Goal: Task Accomplishment & Management: Use online tool/utility

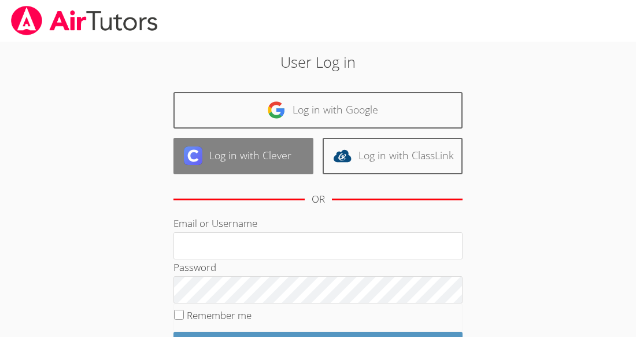
click at [280, 165] on link "Log in with Clever" at bounding box center [244, 156] width 140 height 36
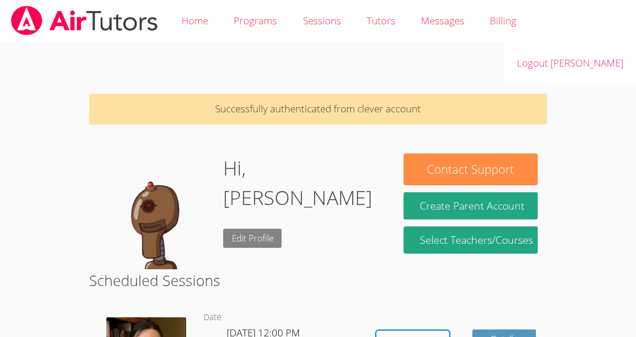
click at [256, 228] on link "Edit Profile" at bounding box center [252, 237] width 59 height 19
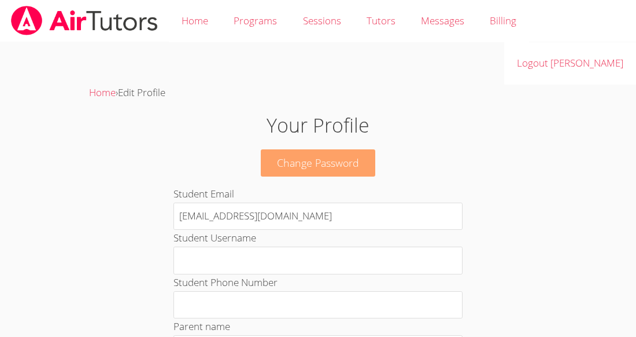
click at [345, 149] on link "Change Password" at bounding box center [318, 162] width 115 height 27
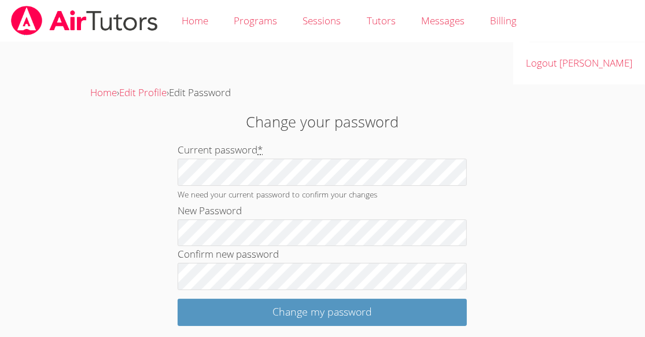
click at [473, 129] on div "Change your password Current password * We need your current password to confir…" at bounding box center [322, 217] width 348 height 215
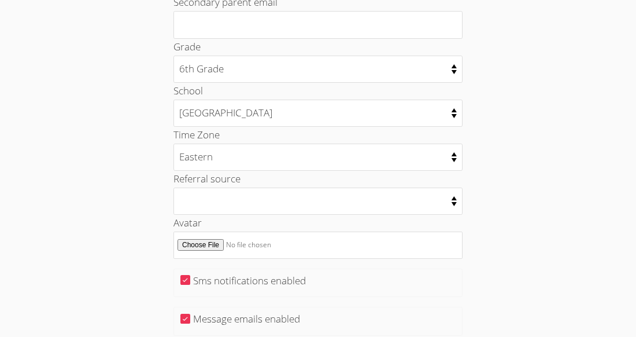
scroll to position [629, 0]
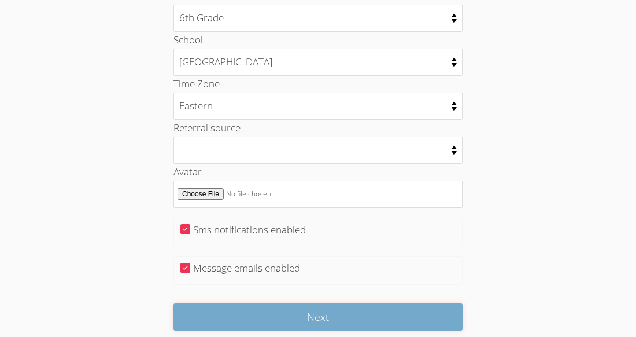
click at [269, 303] on input "Next" at bounding box center [318, 316] width 289 height 27
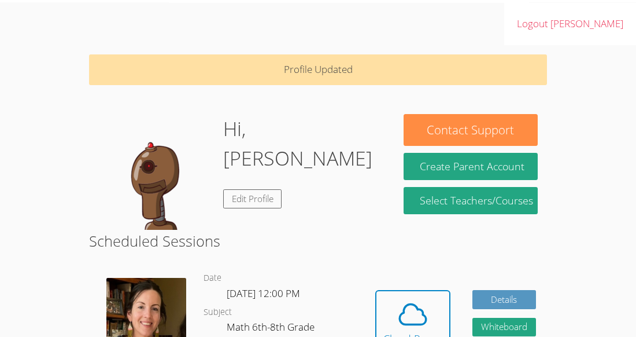
scroll to position [40, 0]
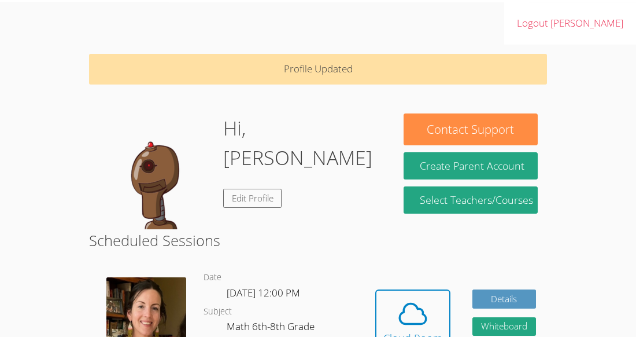
click at [163, 149] on img at bounding box center [156, 171] width 116 height 116
click at [163, 150] on img at bounding box center [156, 171] width 116 height 116
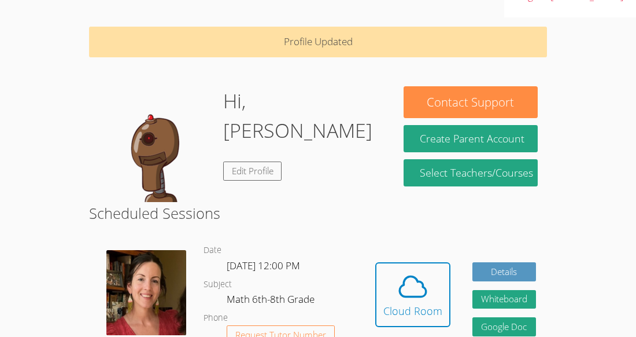
scroll to position [67, 0]
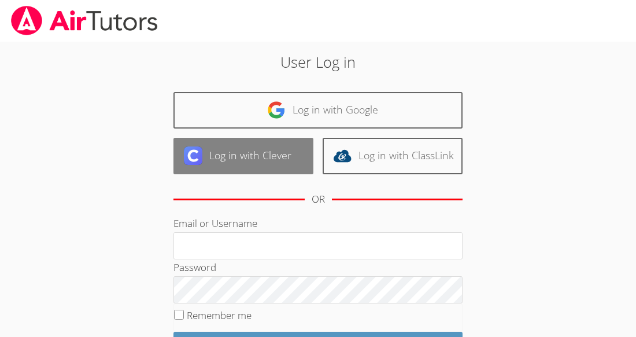
click at [233, 149] on link "Log in with Clever" at bounding box center [244, 156] width 140 height 36
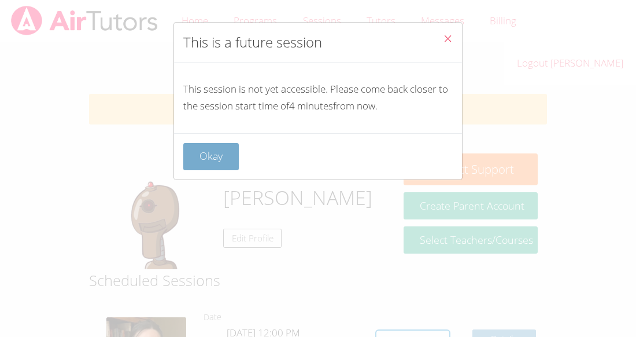
click at [222, 156] on button "Okay" at bounding box center [211, 156] width 56 height 27
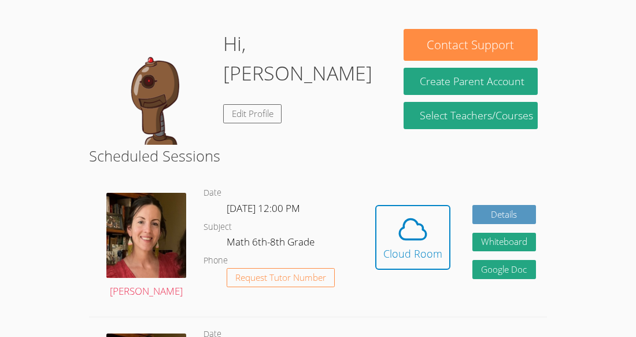
scroll to position [125, 0]
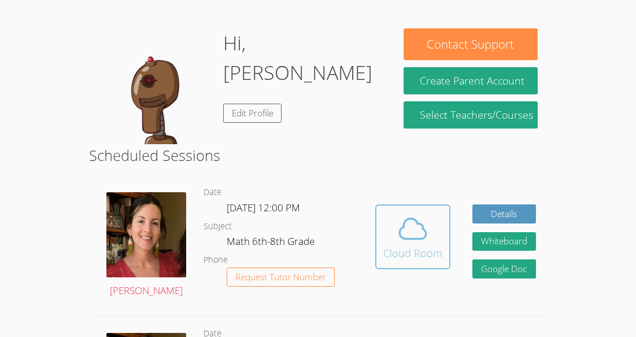
click at [438, 245] on div "Cloud Room" at bounding box center [413, 253] width 59 height 16
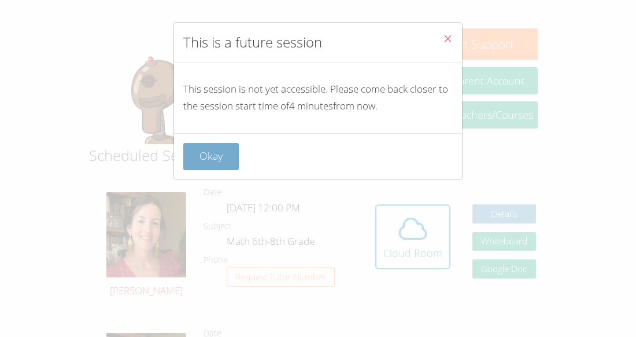
click at [234, 157] on button "Okay" at bounding box center [211, 156] width 56 height 27
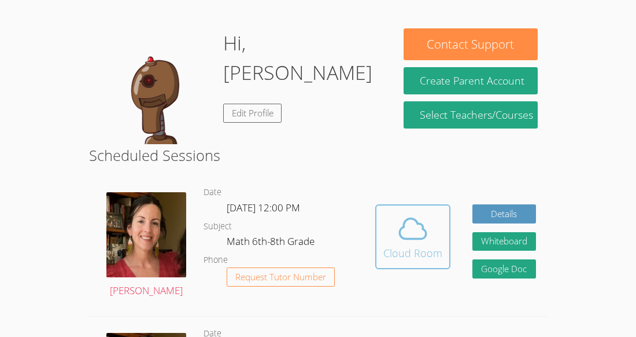
click at [394, 212] on span at bounding box center [413, 228] width 59 height 32
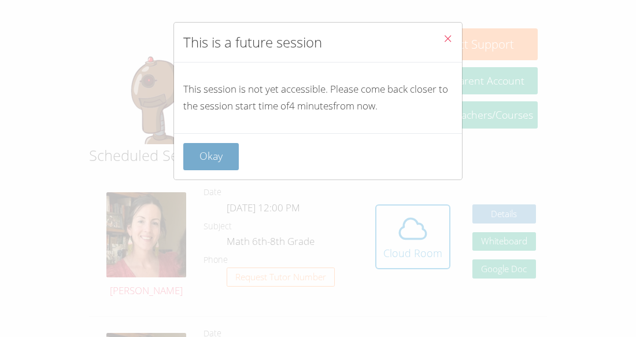
click at [186, 143] on button "Okay" at bounding box center [211, 156] width 56 height 27
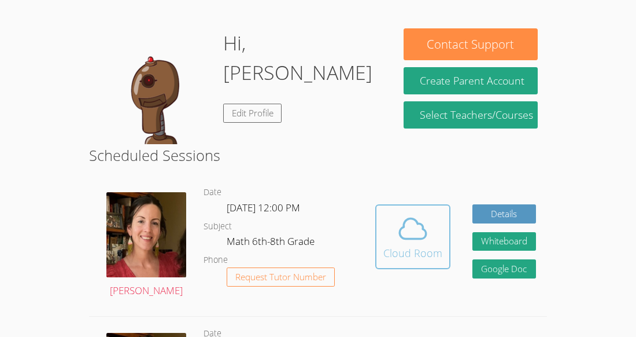
click at [398, 245] on div "Cloud Room" at bounding box center [413, 253] width 59 height 16
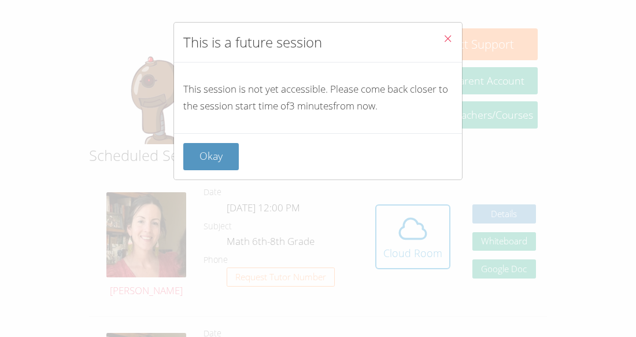
click at [238, 148] on div "Okay" at bounding box center [318, 156] width 270 height 27
click at [202, 153] on button "Okay" at bounding box center [211, 156] width 56 height 27
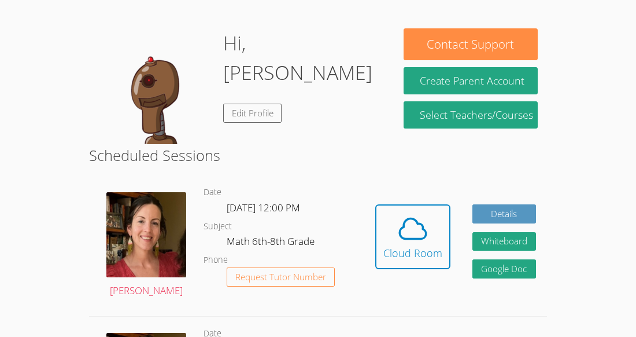
click at [457, 186] on div "Hidden Cloud Room Details Whiteboard Hidden Google Doc" at bounding box center [455, 245] width 183 height 140
click at [423, 212] on icon at bounding box center [413, 228] width 32 height 32
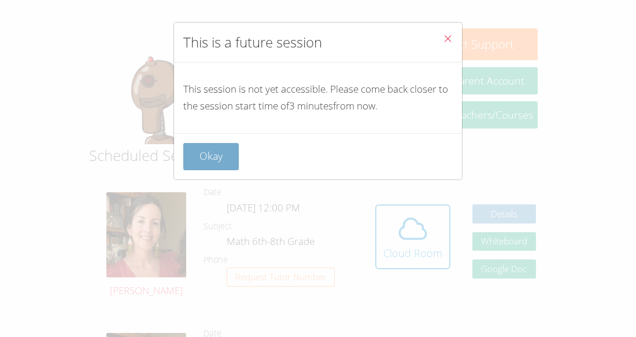
click at [227, 153] on button "Okay" at bounding box center [211, 156] width 56 height 27
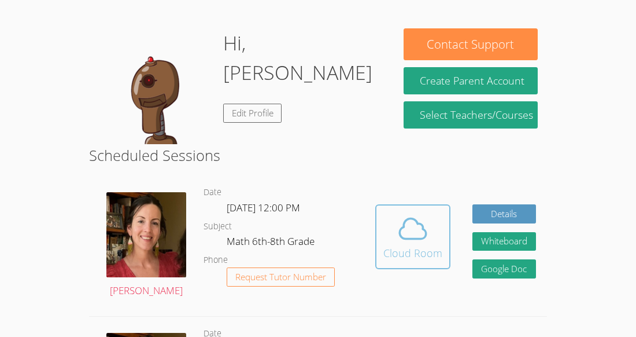
click at [403, 212] on icon at bounding box center [413, 228] width 32 height 32
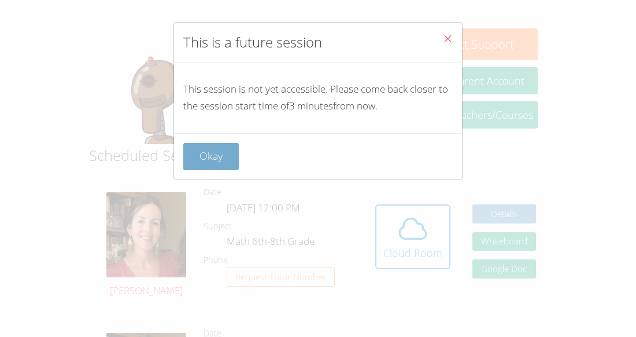
click at [200, 145] on button "Okay" at bounding box center [211, 156] width 56 height 27
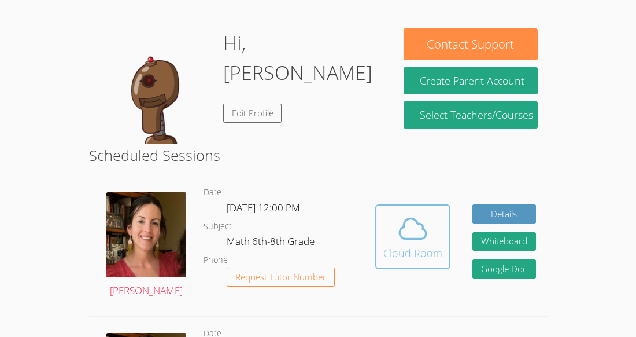
click at [419, 212] on icon at bounding box center [413, 228] width 32 height 32
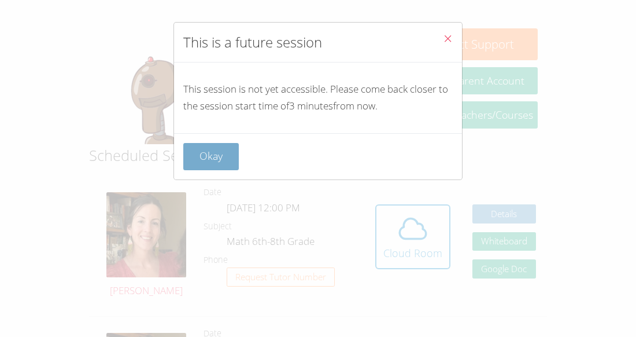
click at [223, 148] on button "Okay" at bounding box center [211, 156] width 56 height 27
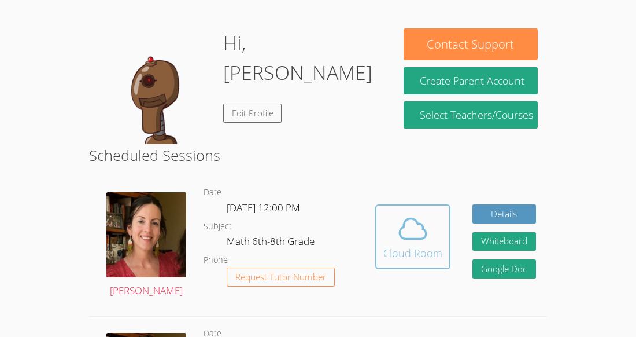
click at [408, 212] on icon at bounding box center [413, 228] width 32 height 32
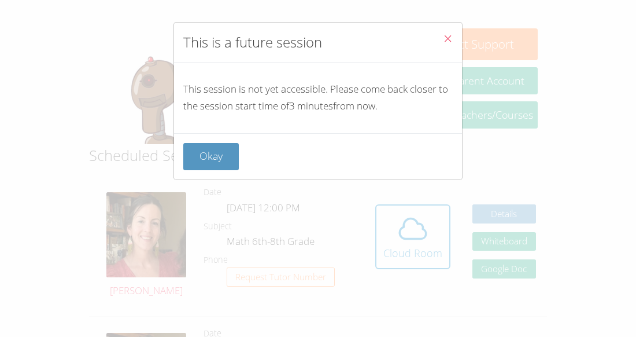
click at [413, 170] on div "Okay" at bounding box center [318, 156] width 288 height 46
click at [212, 149] on button "Okay" at bounding box center [211, 156] width 56 height 27
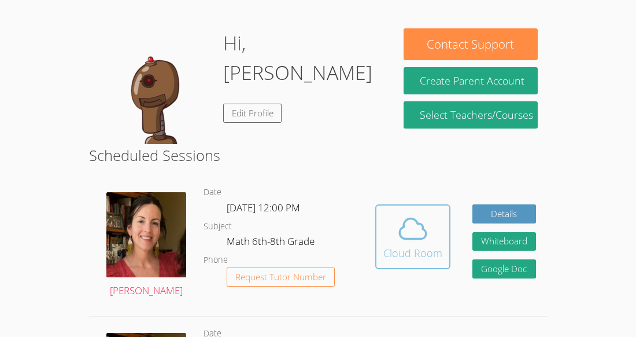
click at [412, 245] on div "Cloud Room" at bounding box center [413, 253] width 59 height 16
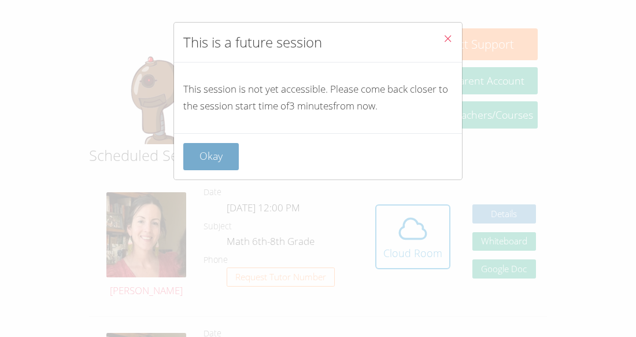
click at [222, 161] on button "Okay" at bounding box center [211, 156] width 56 height 27
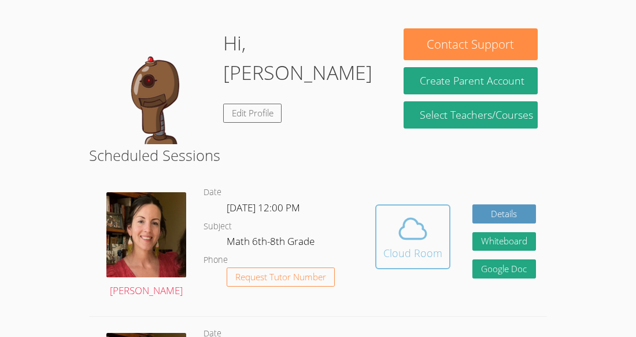
click at [425, 212] on icon at bounding box center [413, 228] width 32 height 32
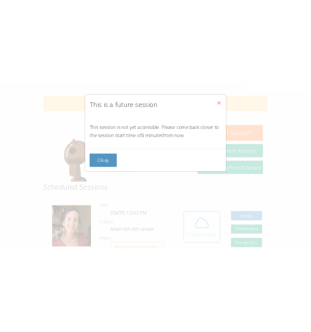
scroll to position [66, 0]
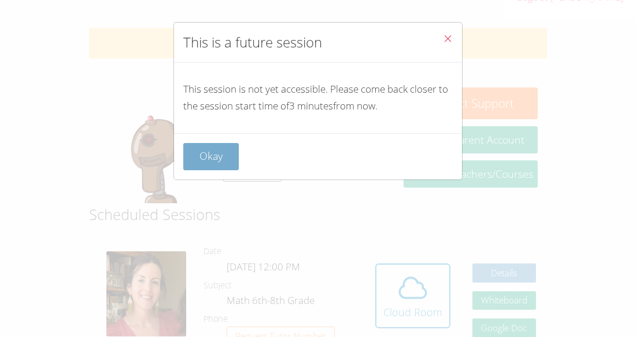
click at [193, 164] on button "Okay" at bounding box center [211, 156] width 56 height 27
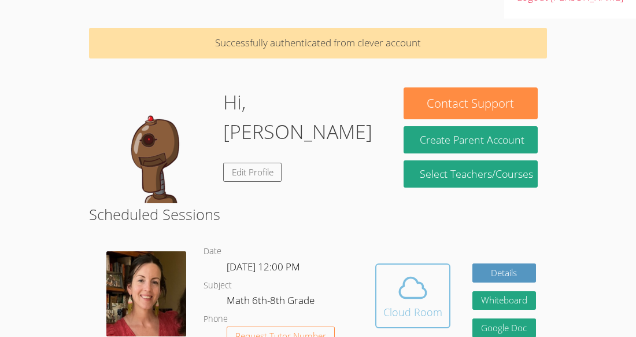
click at [400, 278] on icon at bounding box center [413, 288] width 27 height 20
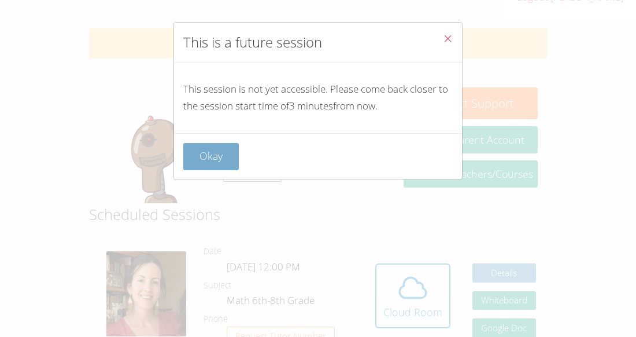
click at [218, 162] on button "Okay" at bounding box center [211, 156] width 56 height 27
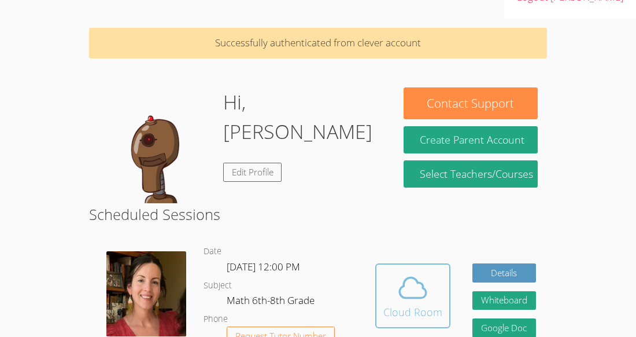
click at [400, 278] on icon at bounding box center [413, 288] width 27 height 20
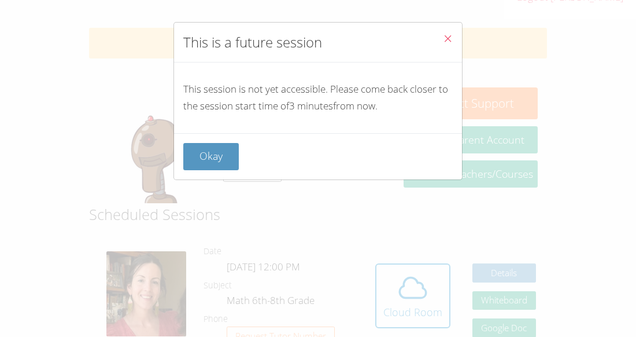
click at [443, 40] on icon "Close" at bounding box center [448, 39] width 10 height 10
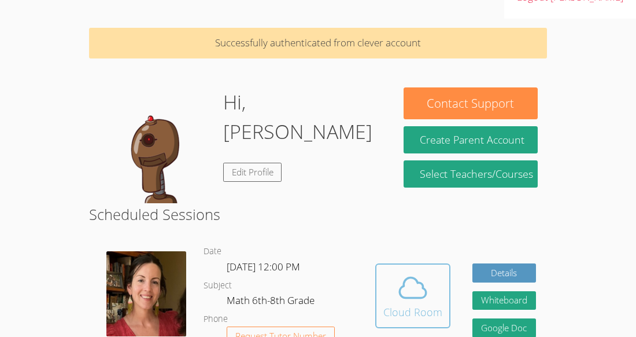
click at [435, 304] on div "Cloud Room" at bounding box center [413, 312] width 59 height 16
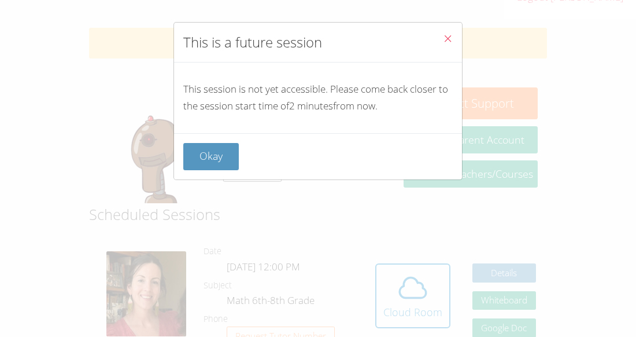
click at [445, 32] on button "Close" at bounding box center [448, 40] width 28 height 35
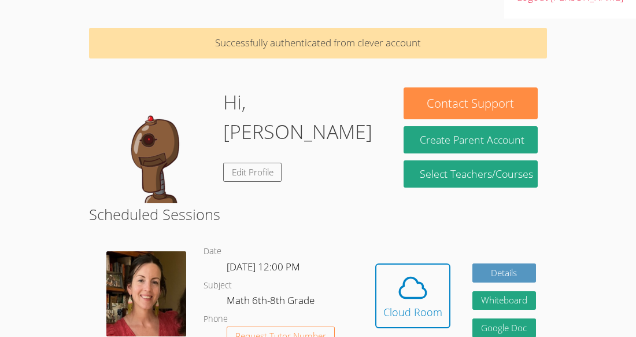
click at [521, 291] on button "Whiteboard" at bounding box center [505, 300] width 64 height 19
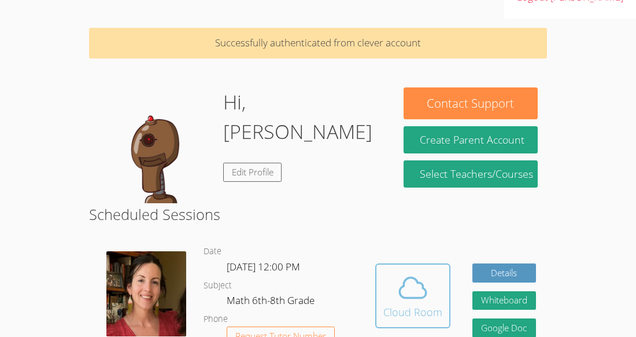
click at [403, 278] on button "Cloud Room" at bounding box center [412, 295] width 75 height 65
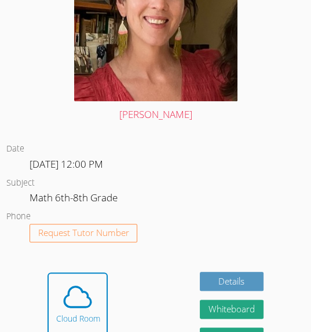
scroll to position [445, 0]
drag, startPoint x: 213, startPoint y: 307, endPoint x: 89, endPoint y: 264, distance: 131.2
click at [89, 264] on div "Date Thu Oct 9, 12:00 PM Subject Math 6th-8th Grade Phone Request Tutor Number" at bounding box center [155, 202] width 298 height 140
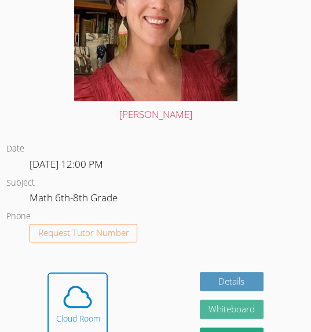
click at [200, 311] on button "Whiteboard" at bounding box center [232, 309] width 64 height 19
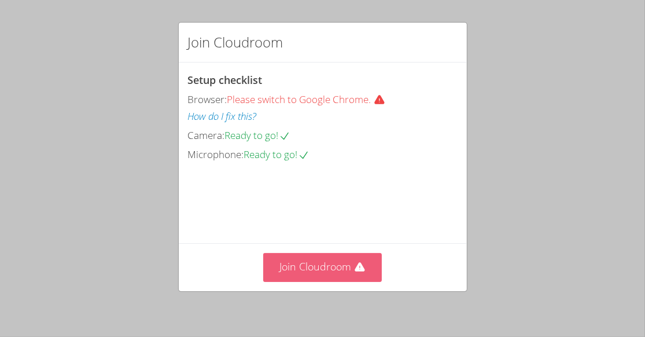
click at [324, 260] on button "Join Cloudroom" at bounding box center [322, 267] width 119 height 28
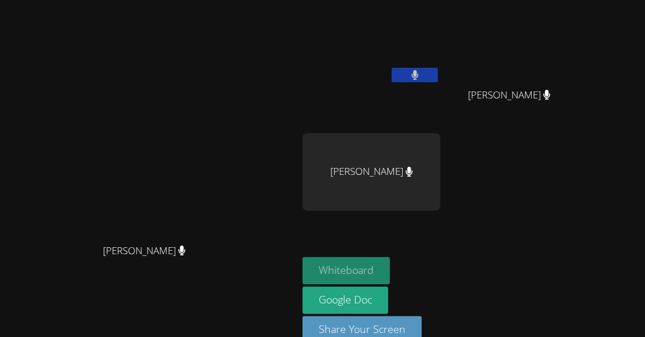
click at [390, 263] on button "Whiteboard" at bounding box center [346, 270] width 87 height 27
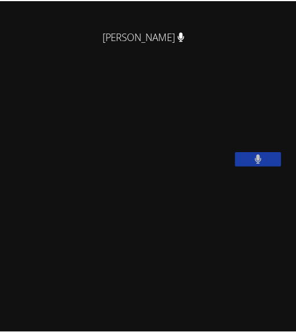
scroll to position [47, 0]
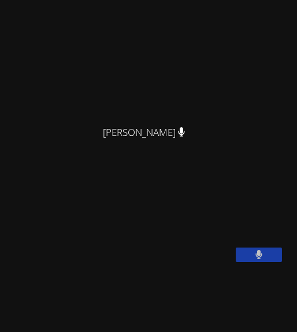
click at [36, 262] on video at bounding box center [92, 218] width 174 height 87
click at [8, 262] on video at bounding box center [92, 218] width 174 height 87
click at [259, 260] on icon at bounding box center [259, 255] width 7 height 10
click at [259, 260] on icon at bounding box center [259, 255] width 12 height 10
click at [247, 262] on button at bounding box center [259, 255] width 46 height 14
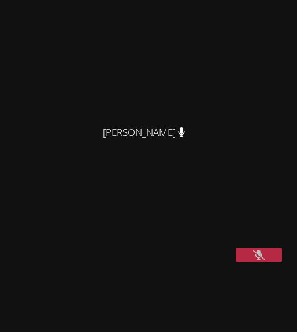
click at [246, 262] on button at bounding box center [259, 255] width 46 height 14
click at [249, 262] on button at bounding box center [259, 255] width 46 height 14
click at [250, 262] on button at bounding box center [259, 255] width 46 height 14
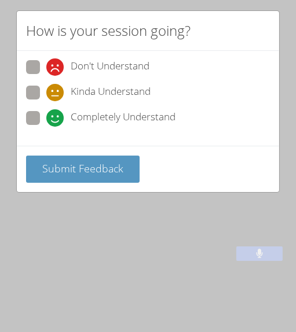
click at [46, 127] on span at bounding box center [46, 127] width 0 height 0
click at [46, 111] on input "Completely Understand" at bounding box center [51, 116] width 10 height 10
radio input "true"
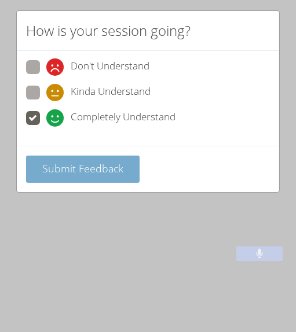
click at [93, 167] on span "Submit Feedback" at bounding box center [82, 168] width 81 height 14
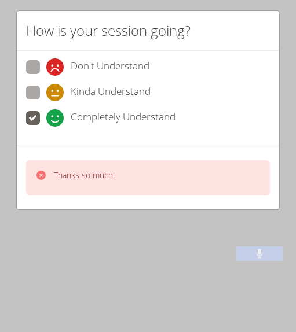
click at [134, 237] on div "How is your session going? Don't Understand Kinda Understand Completely Underst…" at bounding box center [148, 166] width 296 height 332
click at [119, 225] on div "How is your session going? Don't Understand Kinda Understand Completely Underst…" at bounding box center [148, 166] width 296 height 332
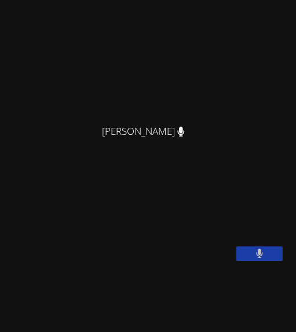
drag, startPoint x: 185, startPoint y: 294, endPoint x: 233, endPoint y: 277, distance: 51.1
click at [178, 261] on video at bounding box center [92, 217] width 174 height 87
